Goal: Transaction & Acquisition: Download file/media

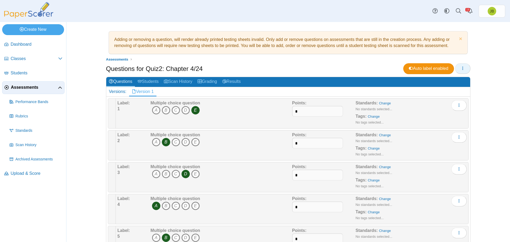
click at [463, 69] on icon "button" at bounding box center [463, 68] width 4 height 4
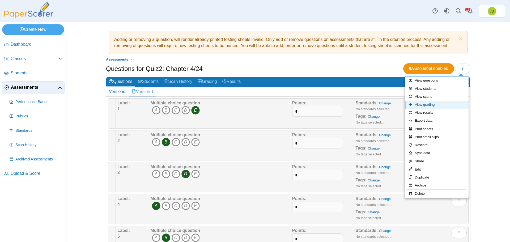
click at [427, 104] on link "View grading" at bounding box center [437, 105] width 64 height 8
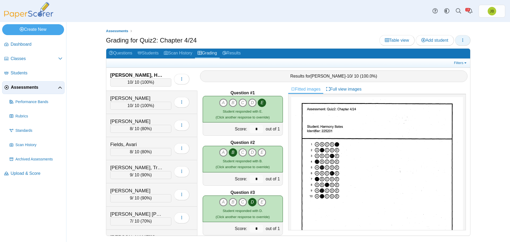
click at [467, 40] on button "button" at bounding box center [462, 40] width 15 height 11
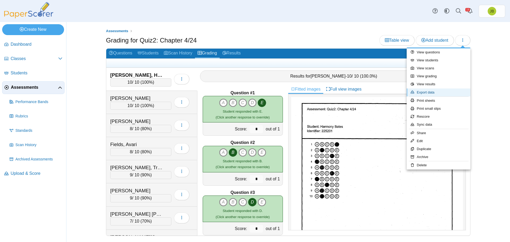
click at [429, 94] on link "Export data" at bounding box center [439, 92] width 64 height 8
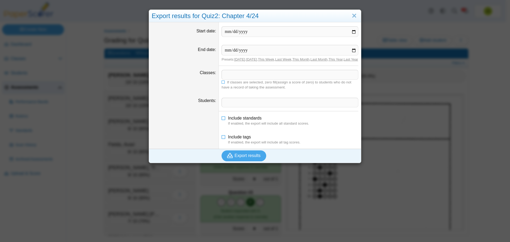
click at [232, 77] on span at bounding box center [290, 74] width 136 height 9
drag, startPoint x: 238, startPoint y: 98, endPoint x: 259, endPoint y: 100, distance: 21.1
click at [240, 158] on span "Export results" at bounding box center [248, 155] width 26 height 5
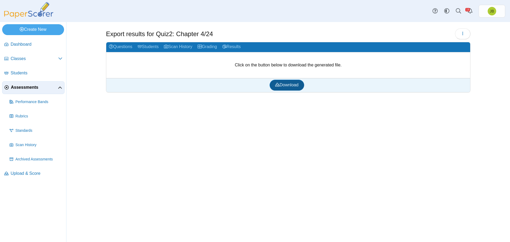
click at [297, 86] on span "Download" at bounding box center [286, 85] width 23 height 5
click at [465, 30] on button "button" at bounding box center [462, 33] width 15 height 11
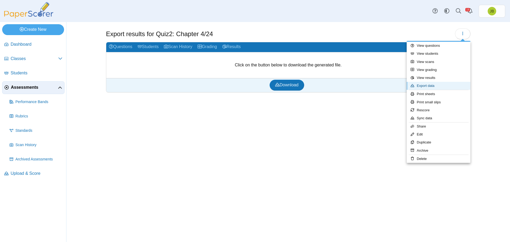
click at [427, 85] on link "Export data" at bounding box center [439, 86] width 64 height 8
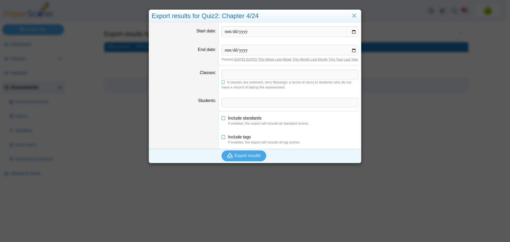
click at [226, 79] on span at bounding box center [290, 74] width 136 height 9
click at [246, 158] on span "Export results" at bounding box center [248, 155] width 26 height 5
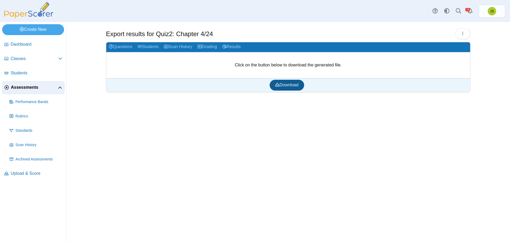
click at [296, 85] on span "Download" at bounding box center [286, 85] width 23 height 5
